Goal: Transaction & Acquisition: Obtain resource

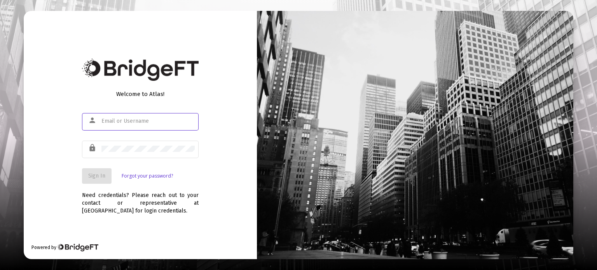
click at [152, 122] on input "text" at bounding box center [147, 121] width 93 height 6
type input "[PERSON_NAME][EMAIL_ADDRESS][DOMAIN_NAME]"
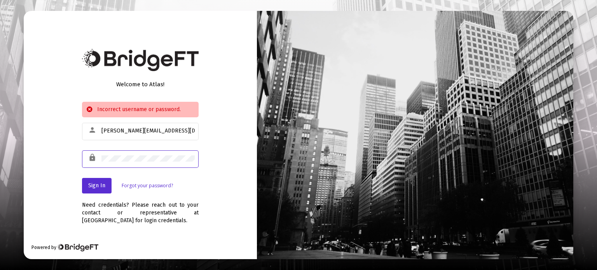
click at [73, 155] on div "Welcome to Atlas! Incorrect username or password. person [PERSON_NAME][EMAIL_AD…" at bounding box center [140, 135] width 233 height 248
click at [96, 187] on span "Sign In" at bounding box center [96, 185] width 17 height 7
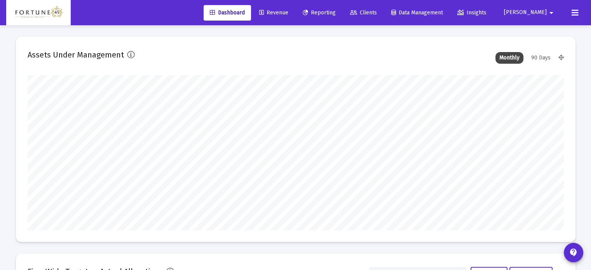
scroll to position [155, 289]
type input "[DATE]"
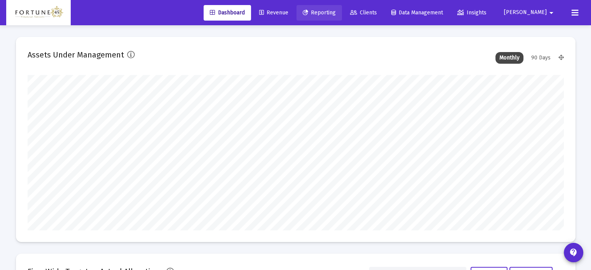
click at [336, 10] on span "Reporting" at bounding box center [319, 12] width 33 height 7
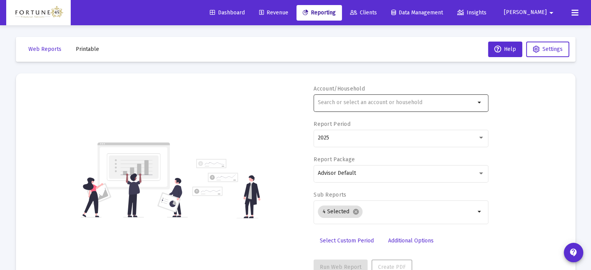
click at [419, 105] on input "text" at bounding box center [396, 102] width 157 height 6
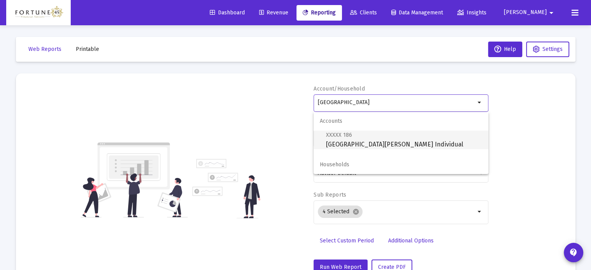
click at [413, 137] on span "XXXXX 186 [GEOGRAPHIC_DATA][PERSON_NAME] Individual" at bounding box center [404, 139] width 156 height 19
type input "[GEOGRAPHIC_DATA][PERSON_NAME] Individual"
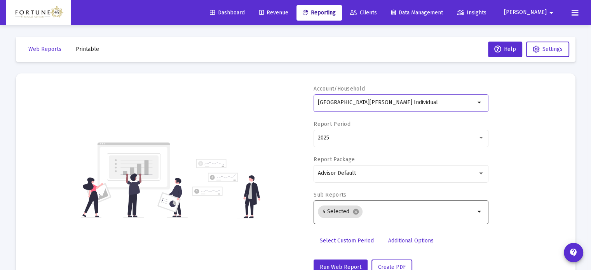
click at [384, 209] on input "Selection" at bounding box center [421, 212] width 110 height 6
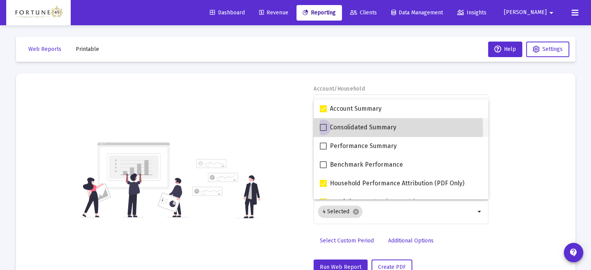
click at [368, 130] on span "Consolidated Summary" at bounding box center [363, 127] width 66 height 9
click at [323, 131] on input "Consolidated Summary" at bounding box center [323, 131] width 0 height 0
checkbox input "true"
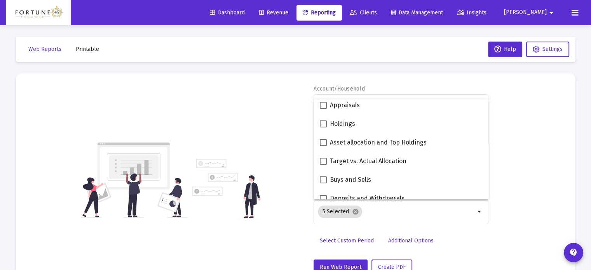
scroll to position [155, 0]
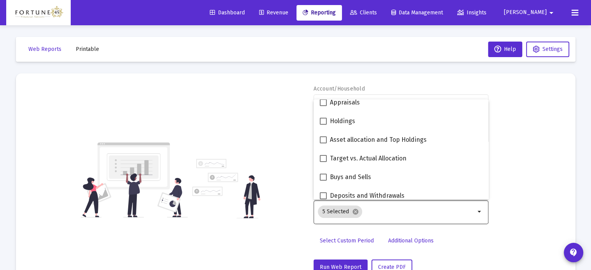
drag, startPoint x: 551, startPoint y: 175, endPoint x: 435, endPoint y: 218, distance: 123.4
click at [551, 176] on div "Account/Household [GEOGRAPHIC_DATA][PERSON_NAME] Individual arrow_drop_down Rep…" at bounding box center [296, 180] width 536 height 190
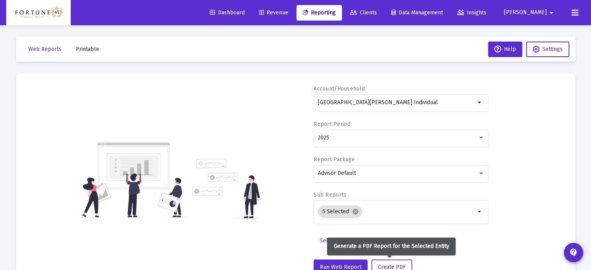
click at [399, 264] on span "Create PDF" at bounding box center [392, 267] width 28 height 7
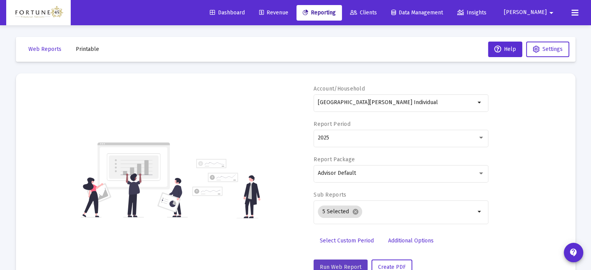
click at [343, 266] on span "Run Web Report" at bounding box center [341, 267] width 42 height 7
select select "View all"
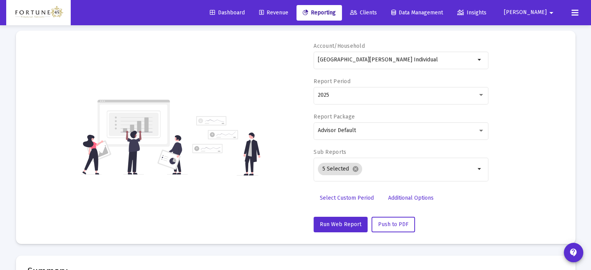
scroll to position [0, 0]
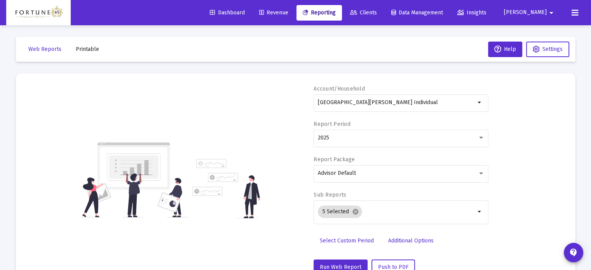
click at [73, 41] on mat-toolbar-row "Web Reports Printable Help Settings" at bounding box center [295, 49] width 559 height 25
click at [82, 48] on span "Printable" at bounding box center [87, 49] width 23 height 7
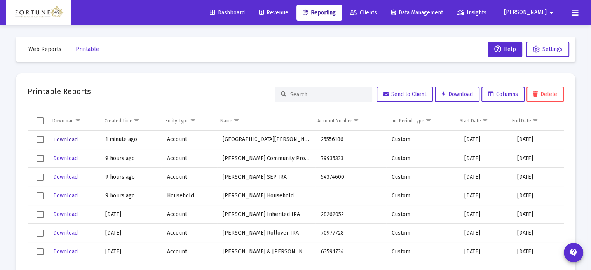
click at [64, 138] on span "Download" at bounding box center [65, 139] width 24 height 7
click at [42, 53] on button "Web Reports" at bounding box center [44, 50] width 45 height 16
select select "View all"
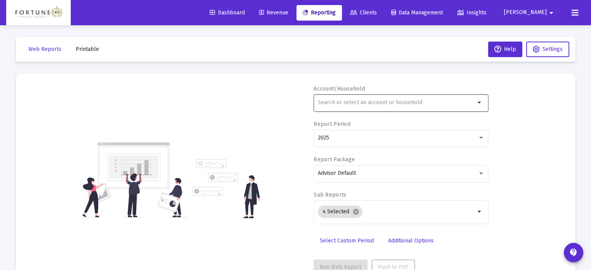
click at [323, 102] on input "text" at bounding box center [396, 102] width 157 height 6
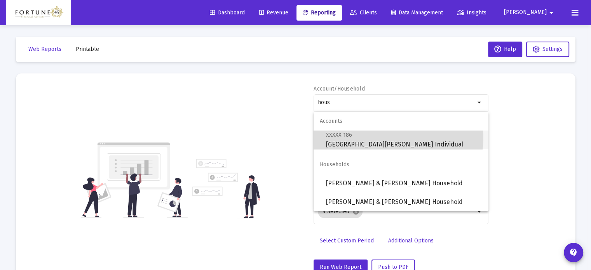
click at [397, 138] on span "XXXXX 186 [GEOGRAPHIC_DATA][PERSON_NAME] Individual" at bounding box center [404, 139] width 156 height 19
type input "[GEOGRAPHIC_DATA][PERSON_NAME] Individual"
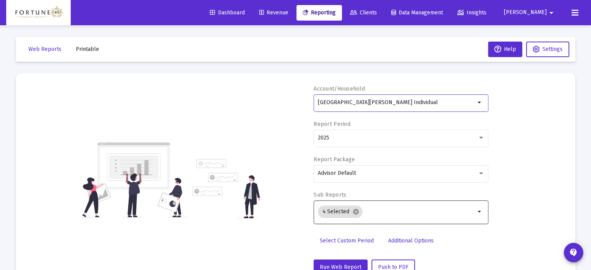
click at [378, 214] on input "Selection" at bounding box center [421, 212] width 110 height 6
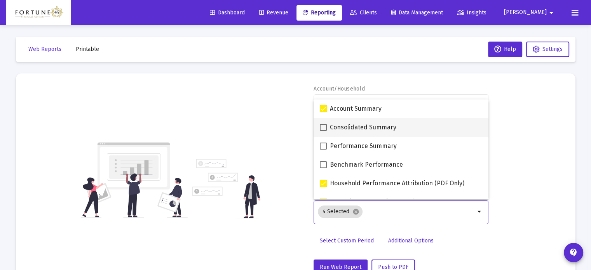
click at [357, 125] on span "Consolidated Summary" at bounding box center [363, 127] width 66 height 9
click at [323, 131] on input "Consolidated Summary" at bounding box center [323, 131] width 0 height 0
checkbox input "true"
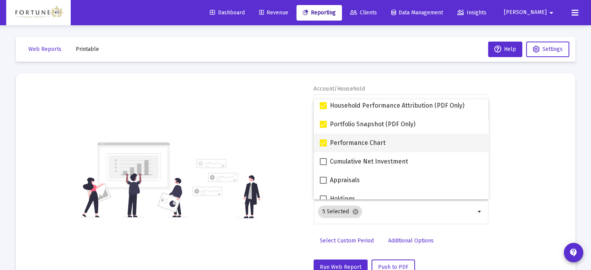
scroll to position [117, 0]
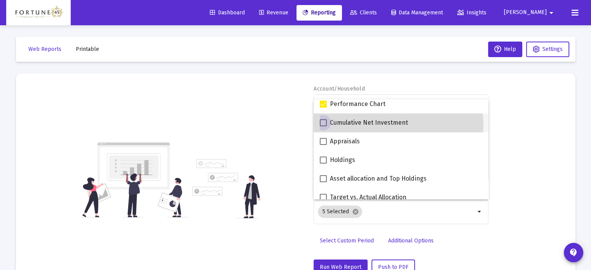
click at [385, 124] on span "Cumulative Net Investment" at bounding box center [369, 122] width 78 height 9
click at [323, 126] on input "Cumulative Net Investment" at bounding box center [323, 126] width 0 height 0
checkbox input "true"
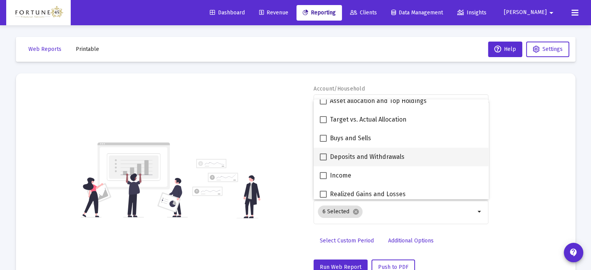
click at [379, 155] on span "Deposits and Withdrawals" at bounding box center [367, 156] width 75 height 9
click at [323, 160] on input "Deposits and Withdrawals" at bounding box center [323, 160] width 0 height 0
checkbox input "true"
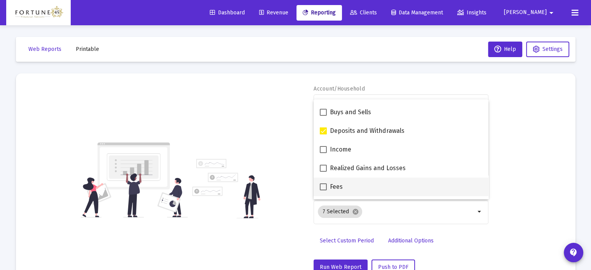
scroll to position [233, 0]
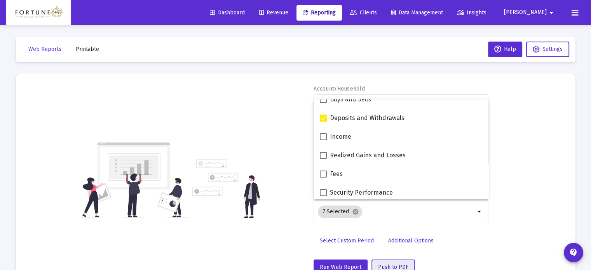
click at [389, 266] on span "Push to PDF" at bounding box center [393, 267] width 30 height 7
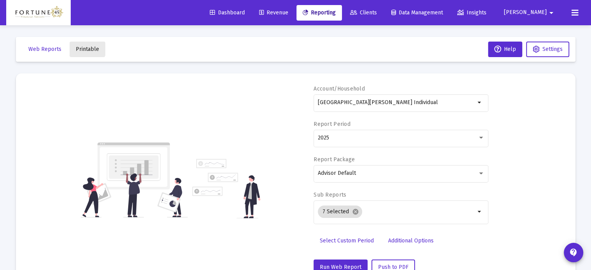
click at [84, 47] on span "Printable" at bounding box center [87, 49] width 23 height 7
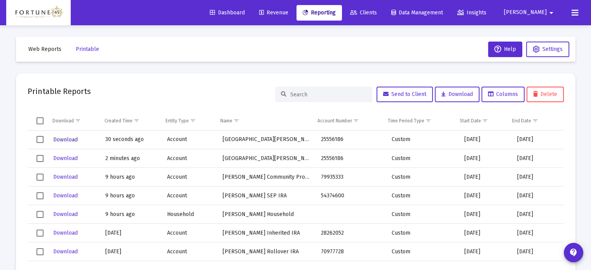
click at [73, 136] on span "Download" at bounding box center [65, 139] width 24 height 7
click at [97, 47] on button "Printable" at bounding box center [88, 50] width 36 height 16
click at [44, 49] on span "Web Reports" at bounding box center [44, 49] width 33 height 7
select select "View all"
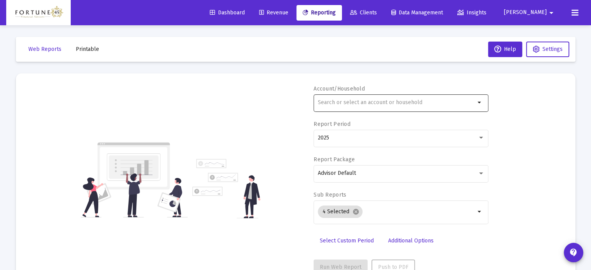
click at [375, 103] on input "text" at bounding box center [396, 102] width 157 height 6
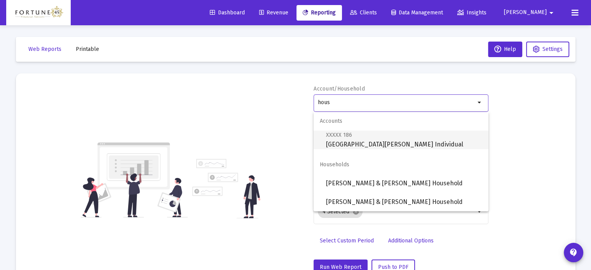
click at [370, 139] on span "XXXXX 186 [GEOGRAPHIC_DATA][PERSON_NAME] Individual" at bounding box center [404, 139] width 156 height 19
type input "[GEOGRAPHIC_DATA][PERSON_NAME] Individual"
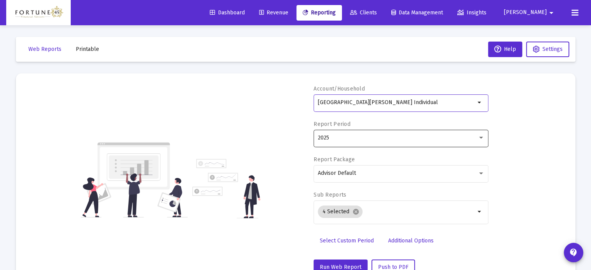
click at [367, 139] on div "2025" at bounding box center [398, 138] width 160 height 6
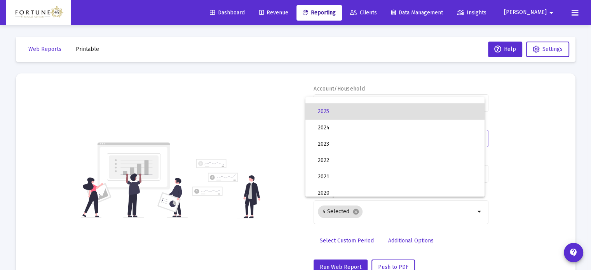
scroll to position [26, 0]
click at [542, 163] on div at bounding box center [295, 135] width 591 height 270
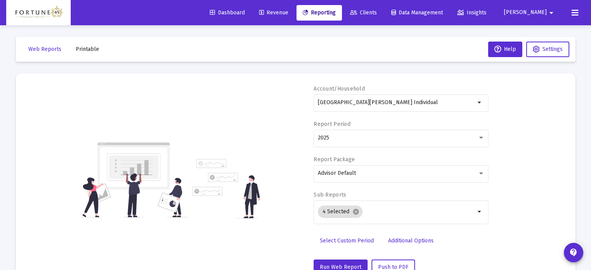
click at [366, 240] on span "Select Custom Period" at bounding box center [347, 240] width 54 height 7
click at [394, 137] on icon "Open calendar" at bounding box center [393, 138] width 8 height 8
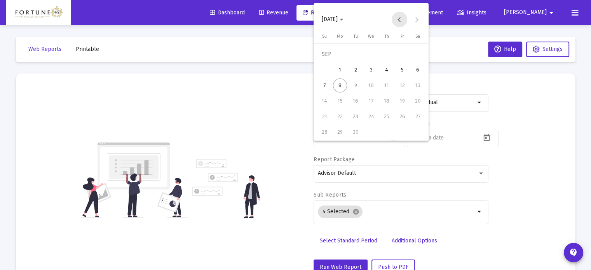
click at [402, 17] on button "Previous month" at bounding box center [400, 20] width 16 height 16
click at [402, 18] on button "Previous month" at bounding box center [400, 20] width 16 height 16
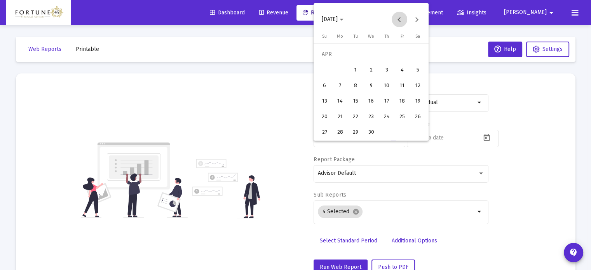
click at [402, 18] on button "Previous month" at bounding box center [400, 20] width 16 height 16
click at [402, 19] on button "Previous month" at bounding box center [400, 20] width 16 height 16
click at [401, 19] on button "Previous month" at bounding box center [400, 20] width 16 height 16
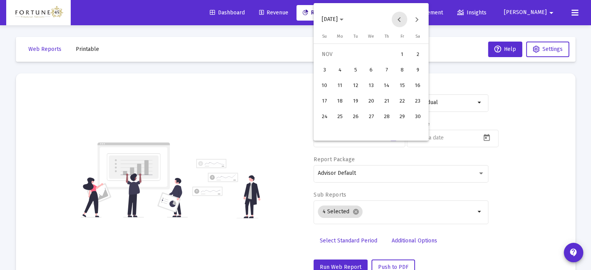
click at [401, 19] on button "Previous month" at bounding box center [400, 20] width 16 height 16
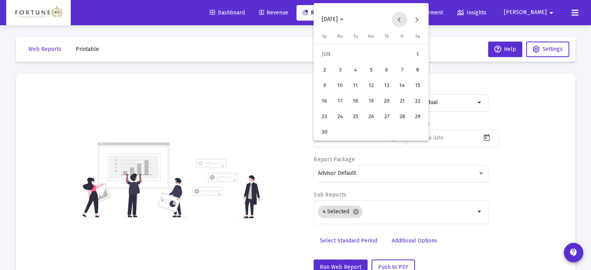
click at [401, 19] on button "Previous month" at bounding box center [400, 20] width 16 height 16
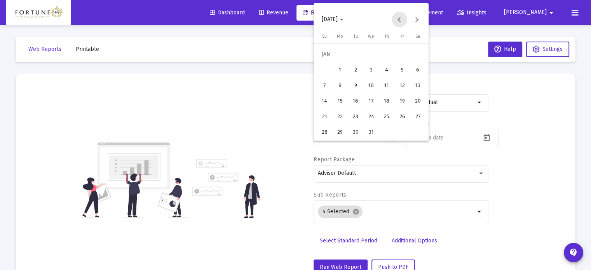
click at [401, 19] on button "Previous month" at bounding box center [400, 20] width 16 height 16
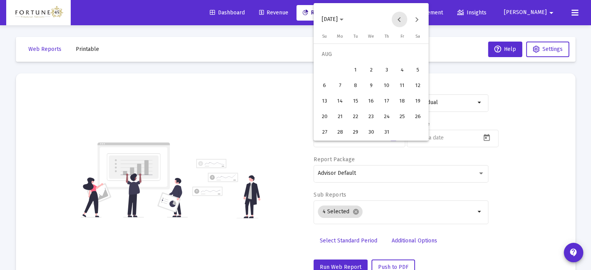
click at [401, 19] on button "Previous month" at bounding box center [400, 20] width 16 height 16
click at [401, 18] on button "Previous month" at bounding box center [400, 20] width 16 height 16
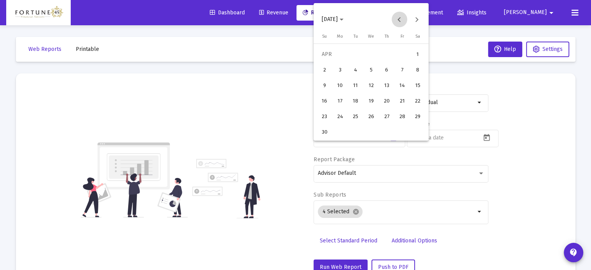
click at [401, 18] on button "Previous month" at bounding box center [400, 20] width 16 height 16
click at [323, 69] on div "1" at bounding box center [324, 70] width 14 height 14
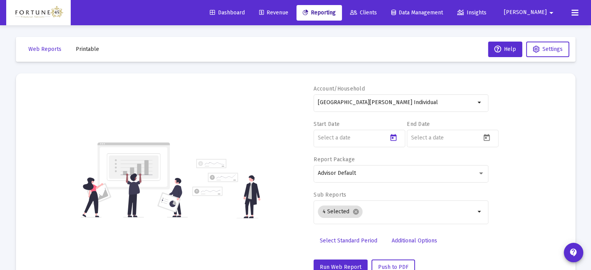
type input "[DATE]"
click at [490, 136] on icon "Open calendar" at bounding box center [487, 138] width 8 height 8
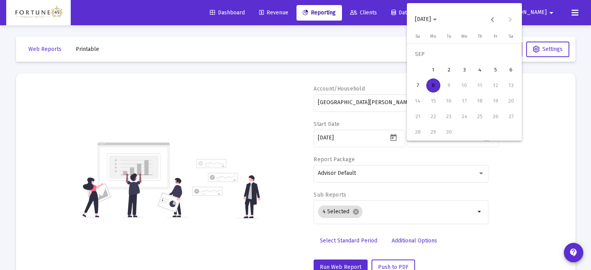
click at [431, 84] on div "8" at bounding box center [433, 85] width 14 height 14
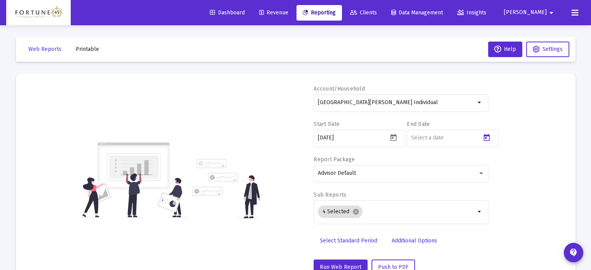
type input "[DATE]"
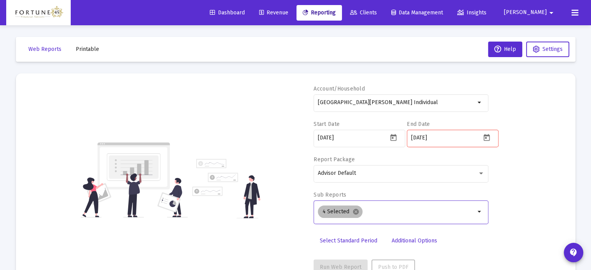
drag, startPoint x: 388, startPoint y: 216, endPoint x: 383, endPoint y: 200, distance: 16.1
click at [387, 216] on div "4 Selected cancel" at bounding box center [396, 212] width 160 height 16
click at [405, 213] on input "Selection" at bounding box center [421, 212] width 110 height 6
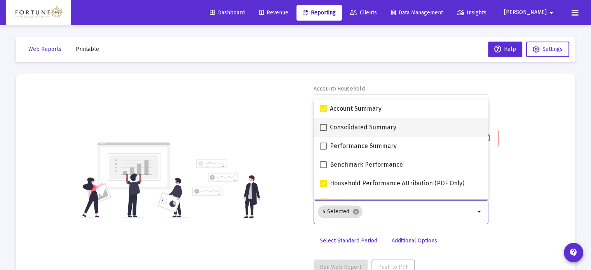
click at [367, 127] on span "Consolidated Summary" at bounding box center [363, 127] width 66 height 9
click at [323, 131] on input "Consolidated Summary" at bounding box center [323, 131] width 0 height 0
checkbox input "true"
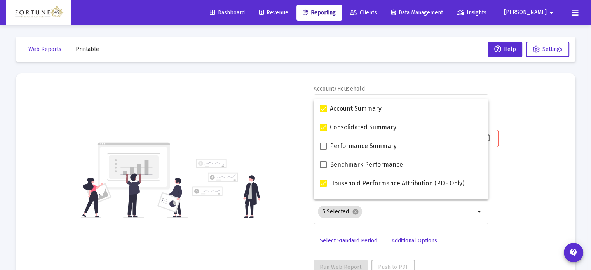
click at [519, 161] on div "Account/Household [GEOGRAPHIC_DATA][PERSON_NAME] Individual arrow_drop_down Sta…" at bounding box center [296, 180] width 536 height 190
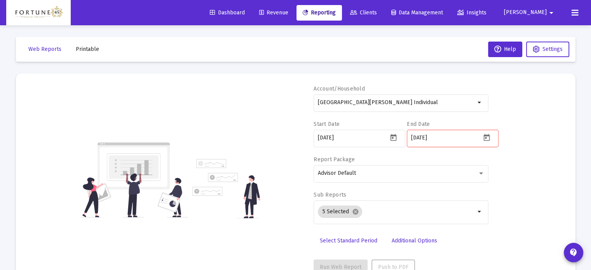
click at [467, 136] on input "[DATE]" at bounding box center [446, 138] width 70 height 6
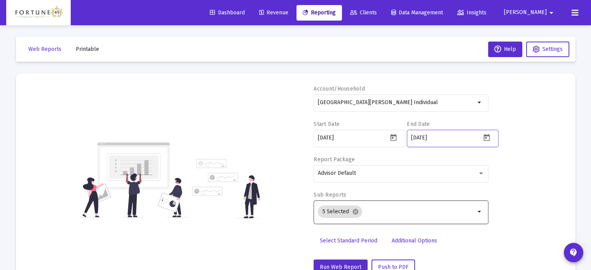
type input "[DATE]"
click at [403, 211] on input "Selection" at bounding box center [420, 212] width 110 height 6
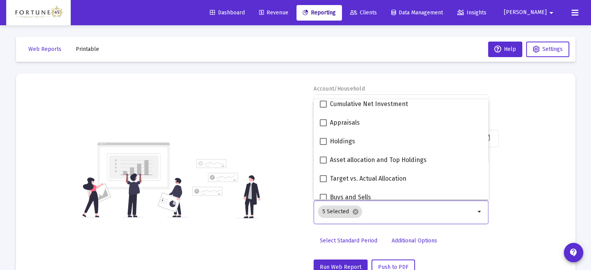
scroll to position [194, 0]
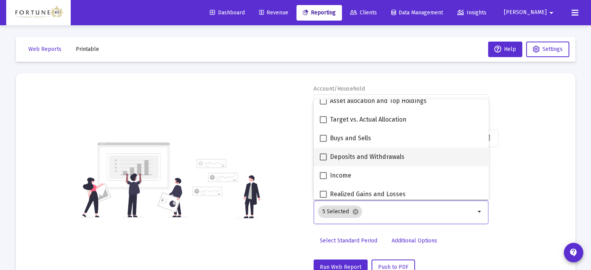
click at [369, 157] on span "Deposits and Withdrawals" at bounding box center [367, 156] width 75 height 9
click at [323, 160] on input "Deposits and Withdrawals" at bounding box center [323, 160] width 0 height 0
checkbox input "true"
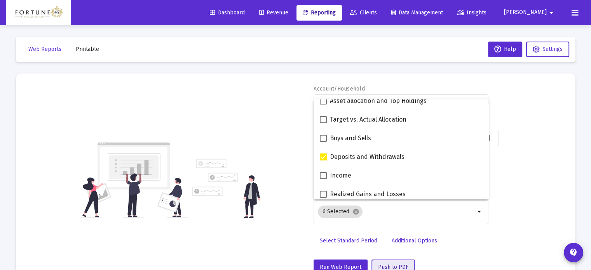
click at [387, 267] on span "Push to PDF" at bounding box center [393, 267] width 30 height 7
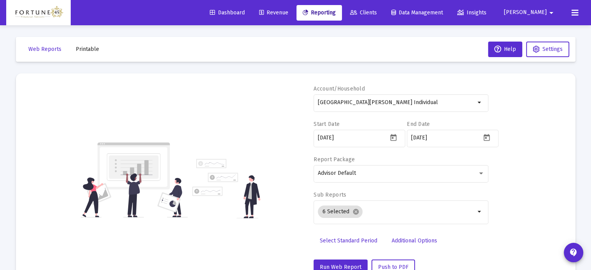
click at [86, 47] on span "Printable" at bounding box center [87, 49] width 23 height 7
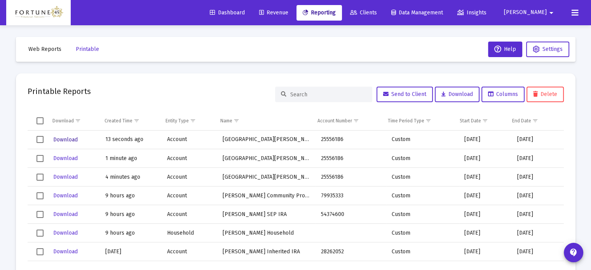
click at [75, 139] on span "Download" at bounding box center [65, 139] width 24 height 7
click at [549, 13] on mat-icon "arrow_drop_down" at bounding box center [551, 13] width 9 height 16
click at [542, 51] on button "Logout" at bounding box center [547, 51] width 46 height 19
